Goal: Check status: Check status

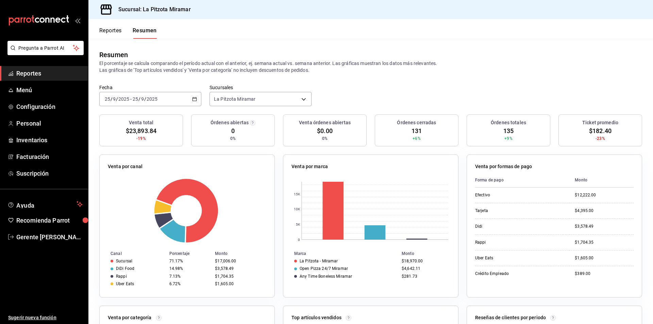
click at [190, 93] on div "[DATE] [DATE] - [DATE] [DATE]" at bounding box center [150, 99] width 102 height 14
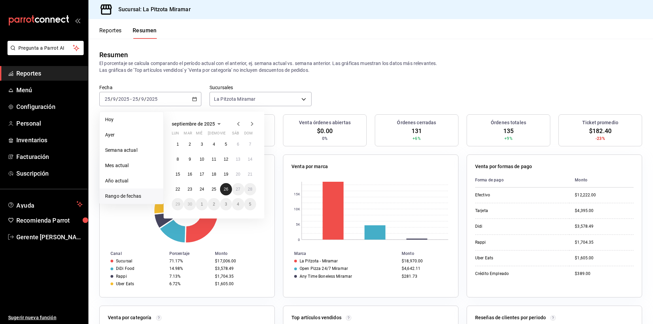
click at [221, 191] on button "26" at bounding box center [226, 189] width 12 height 12
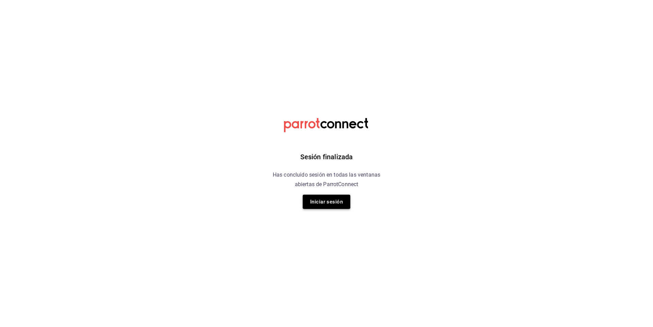
click at [337, 196] on button "Iniciar sesión" at bounding box center [327, 202] width 48 height 14
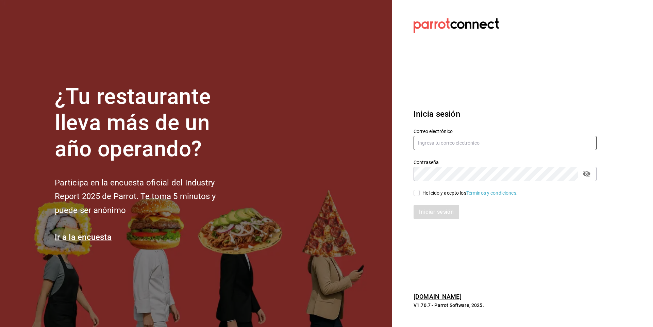
type input "[EMAIL_ADDRESS][DOMAIN_NAME]"
click at [414, 195] on div "He leído y acepto los Términos y condiciones." at bounding box center [501, 189] width 191 height 16
click at [414, 195] on input "He leído y acepto los Términos y condiciones." at bounding box center [417, 193] width 6 height 6
drag, startPoint x: 416, startPoint y: 194, endPoint x: 419, endPoint y: 197, distance: 4.1
click at [417, 194] on input "He leído y acepto los Términos y condiciones." at bounding box center [417, 193] width 6 height 6
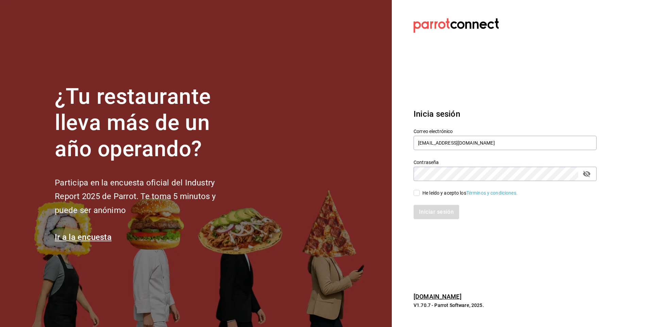
click at [417, 192] on input "He leído y acepto los Términos y condiciones." at bounding box center [417, 193] width 6 height 6
checkbox input "true"
drag, startPoint x: 422, startPoint y: 205, endPoint x: 425, endPoint y: 203, distance: 3.5
click at [423, 206] on button "Iniciar sesión" at bounding box center [437, 212] width 46 height 14
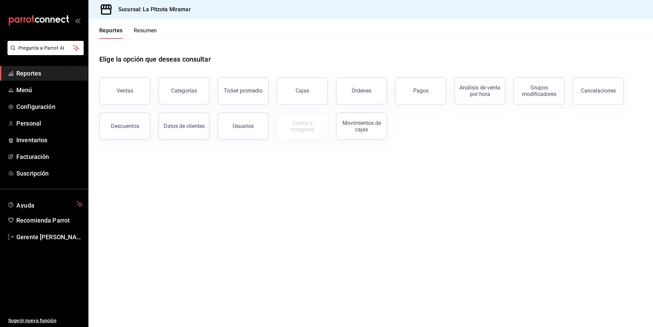
click at [146, 34] on button "Resumen" at bounding box center [145, 33] width 23 height 12
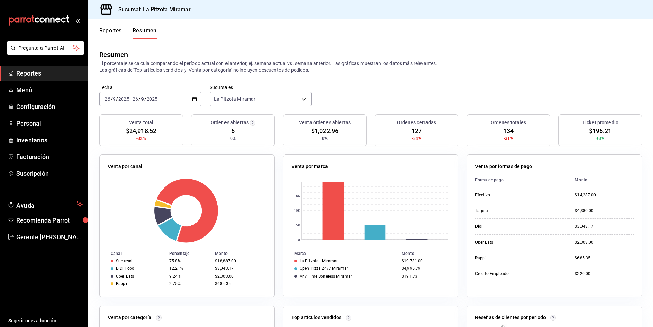
click at [195, 95] on div "2025-09-26 26 / 9 / 2025 - 2025-09-26 26 / 9 / 2025" at bounding box center [150, 99] width 102 height 14
click at [139, 198] on span "Rango de fechas" at bounding box center [131, 196] width 53 height 7
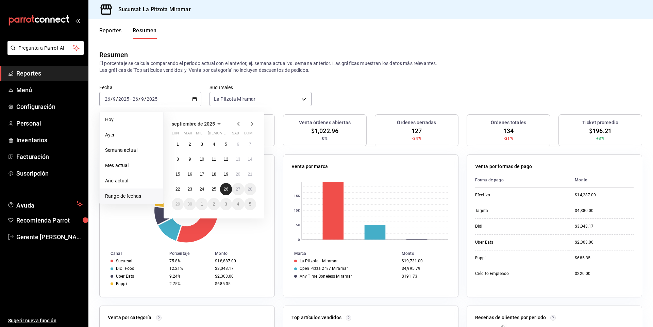
click at [229, 191] on button "26" at bounding box center [226, 189] width 12 height 12
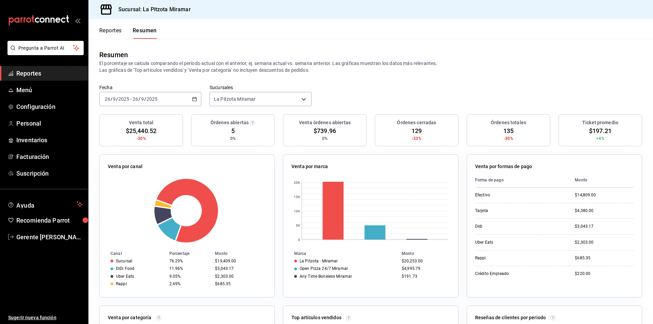
click at [189, 97] on div "2025-09-26 26 / 9 / 2025 - 2025-09-26 26 / 9 / 2025" at bounding box center [150, 99] width 102 height 14
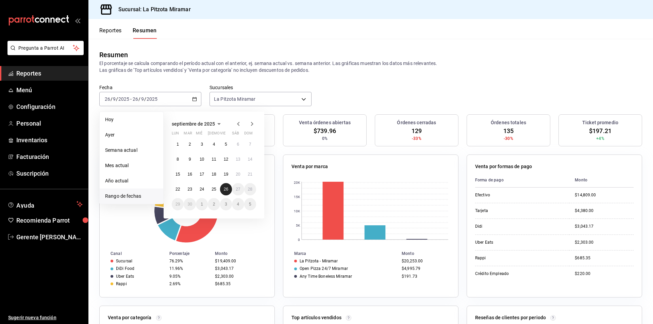
click at [229, 192] on button "26" at bounding box center [226, 189] width 12 height 12
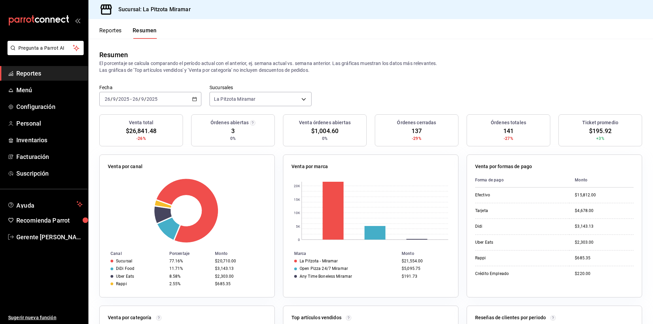
click at [193, 96] on div "2025-09-26 26 / 9 / 2025 - 2025-09-26 26 / 9 / 2025" at bounding box center [150, 99] width 102 height 14
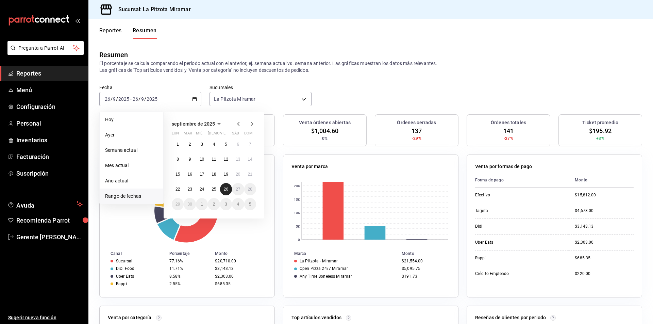
click at [225, 188] on abbr "26" at bounding box center [226, 189] width 4 height 5
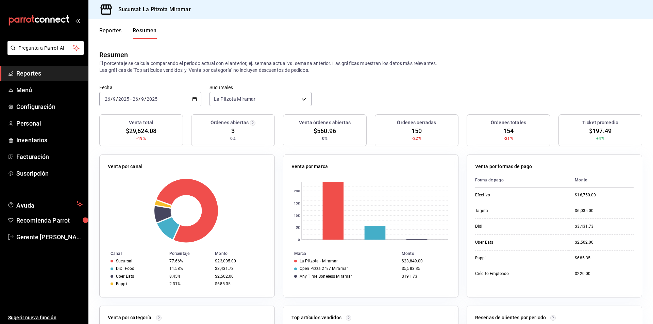
click at [196, 98] on div "2025-09-26 26 / 9 / 2025 - 2025-09-26 26 / 9 / 2025" at bounding box center [150, 99] width 102 height 14
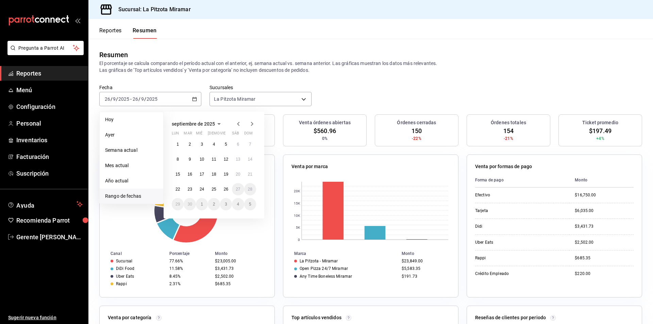
drag, startPoint x: 318, startPoint y: 169, endPoint x: 310, endPoint y: 169, distance: 8.2
click at [317, 169] on p "Venta por marca" at bounding box center [310, 166] width 36 height 7
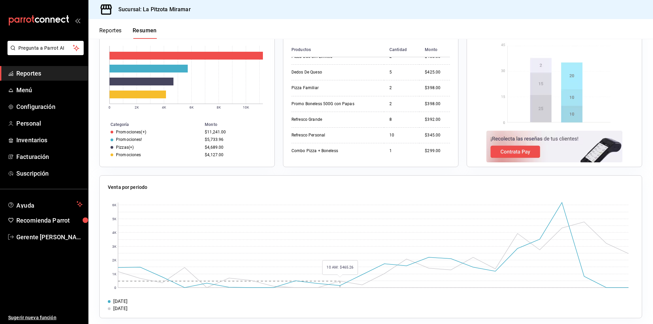
scroll to position [287, 0]
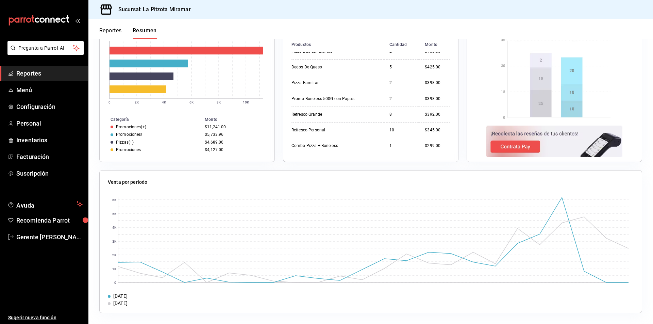
click at [437, 297] on div "[DATE]" at bounding box center [371, 296] width 526 height 7
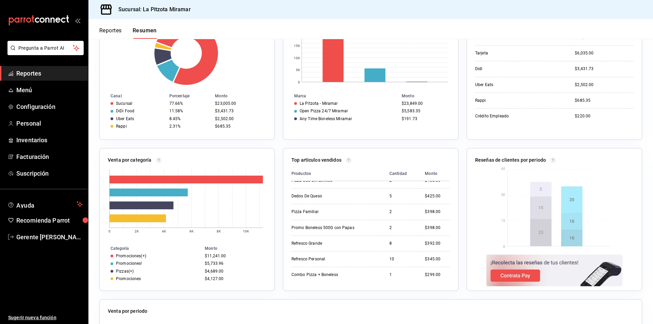
scroll to position [48, 0]
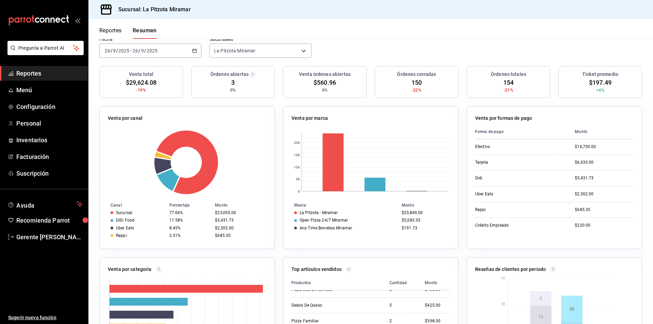
drag, startPoint x: 196, startPoint y: 50, endPoint x: 206, endPoint y: 43, distance: 12.5
click at [196, 49] on div "2025-09-26 26 / 9 / 2025 - 2025-09-26 26 / 9 / 2025" at bounding box center [150, 51] width 102 height 14
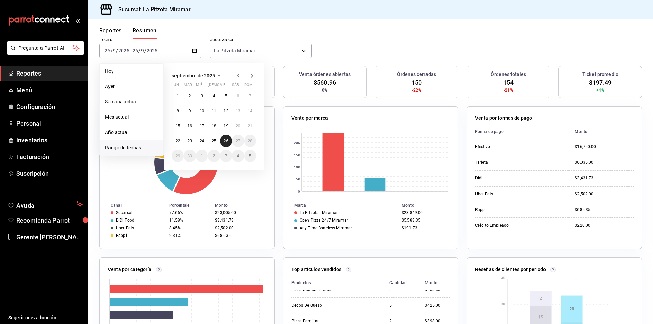
click at [224, 145] on div "1 2 3 4 5 6 7 8 9 10 11 12 13 14 15 16 17 18 19 20 21 22 23 24 25 26 27 28 29 3…" at bounding box center [214, 126] width 84 height 72
click at [223, 143] on button "26" at bounding box center [226, 141] width 12 height 12
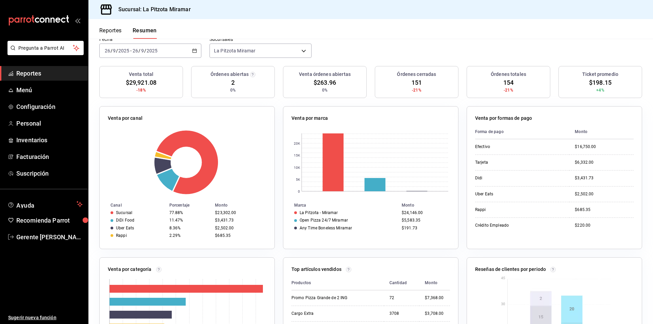
scroll to position [0, 0]
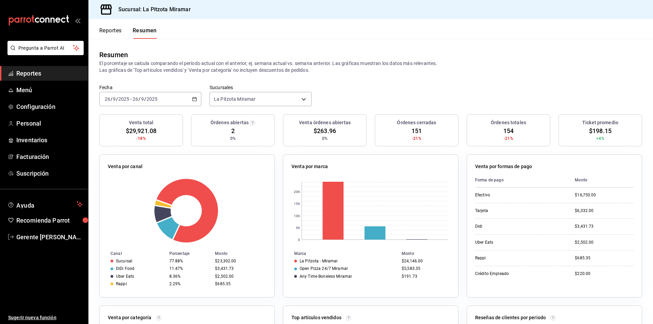
click at [199, 106] on div "2025-09-26 26 / 9 / 2025 - 2025-09-26 26 / 9 / 2025" at bounding box center [150, 99] width 102 height 14
click at [196, 104] on div "2025-09-26 26 / 9 / 2025 - 2025-09-26 26 / 9 / 2025" at bounding box center [150, 99] width 102 height 14
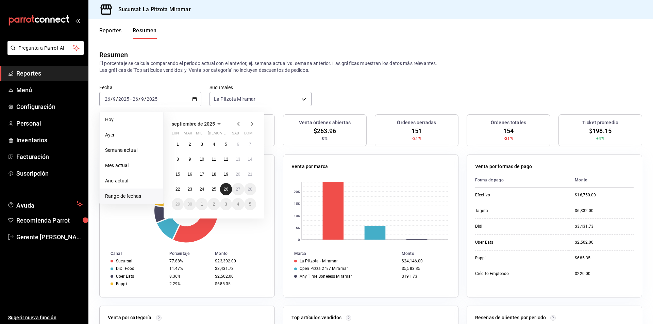
click at [227, 189] on abbr "26" at bounding box center [226, 189] width 4 height 5
